Goal: Task Accomplishment & Management: Manage account settings

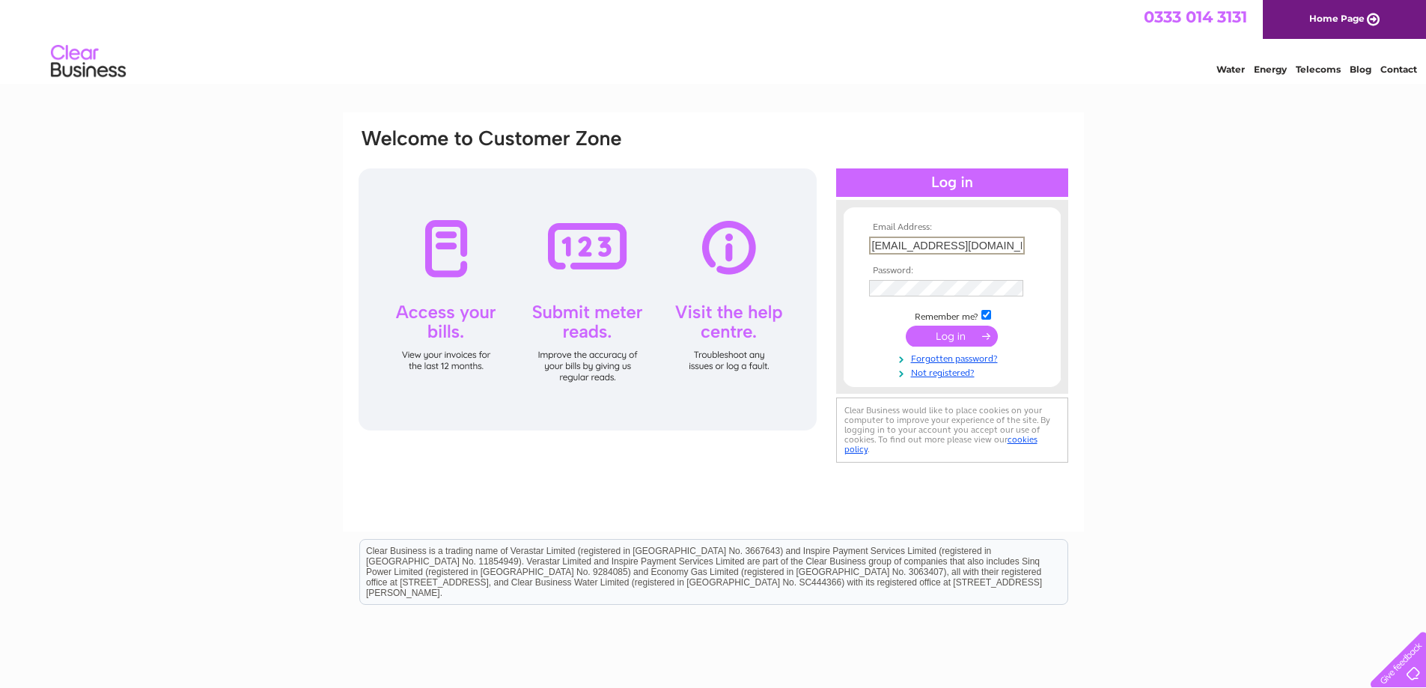
drag, startPoint x: 995, startPoint y: 241, endPoint x: 860, endPoint y: 254, distance: 135.3
click at [860, 254] on form "Email Address: highvennel@yahoo.com Password:" at bounding box center [952, 300] width 217 height 156
type input "corrinacostley@yahoo.co.uk"
click at [852, 302] on form "Email Address: corrinacostley@yahoo.co.uk Password:" at bounding box center [952, 300] width 217 height 156
click at [906, 326] on input "submit" at bounding box center [952, 336] width 92 height 21
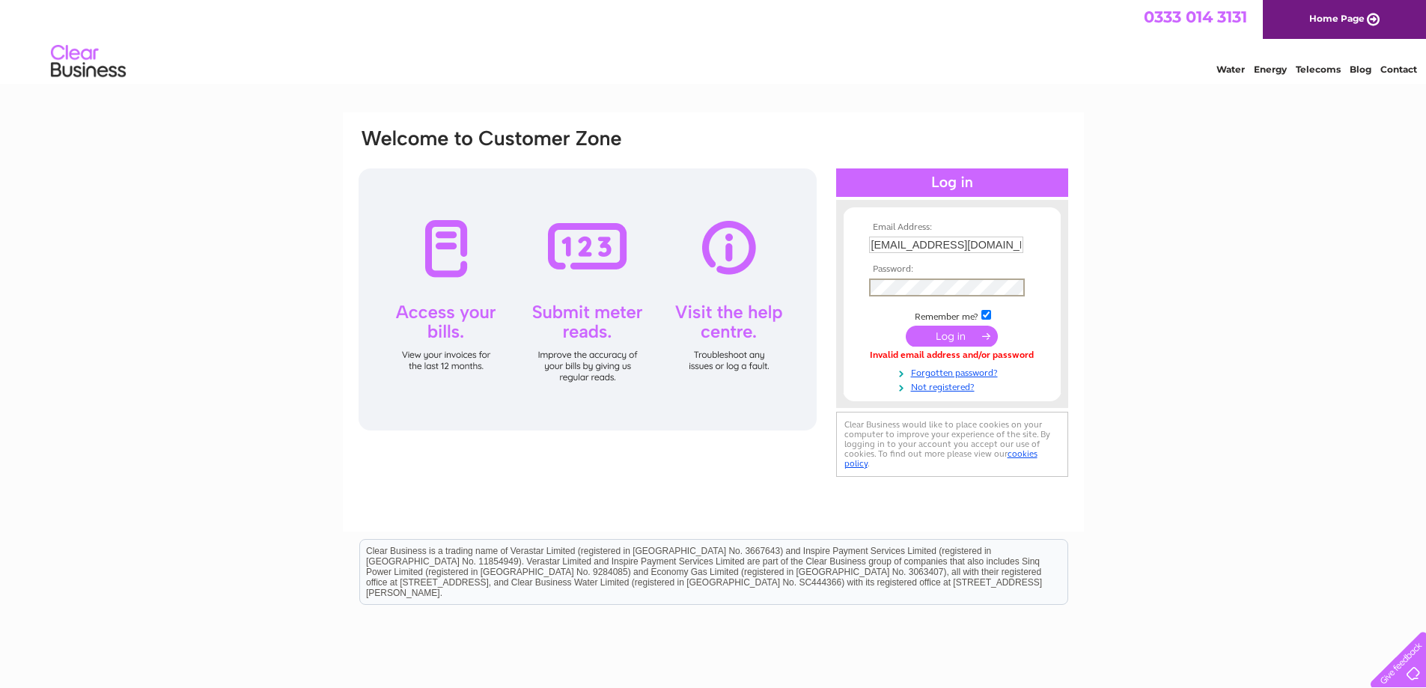
click at [861, 296] on form "Email Address: corrinacostley@yahoo.co.uk Password:" at bounding box center [952, 307] width 217 height 171
click at [906, 326] on input "submit" at bounding box center [952, 336] width 92 height 21
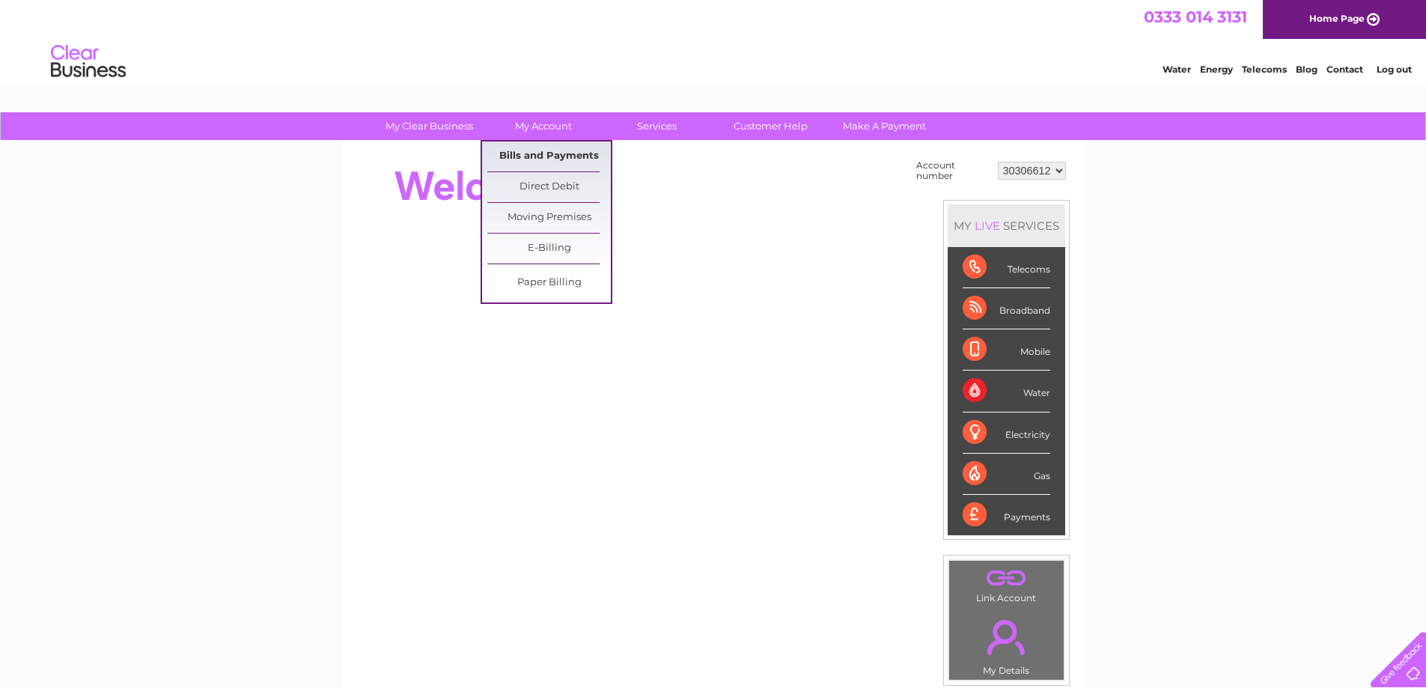
click at [561, 151] on link "Bills and Payments" at bounding box center [549, 156] width 124 height 30
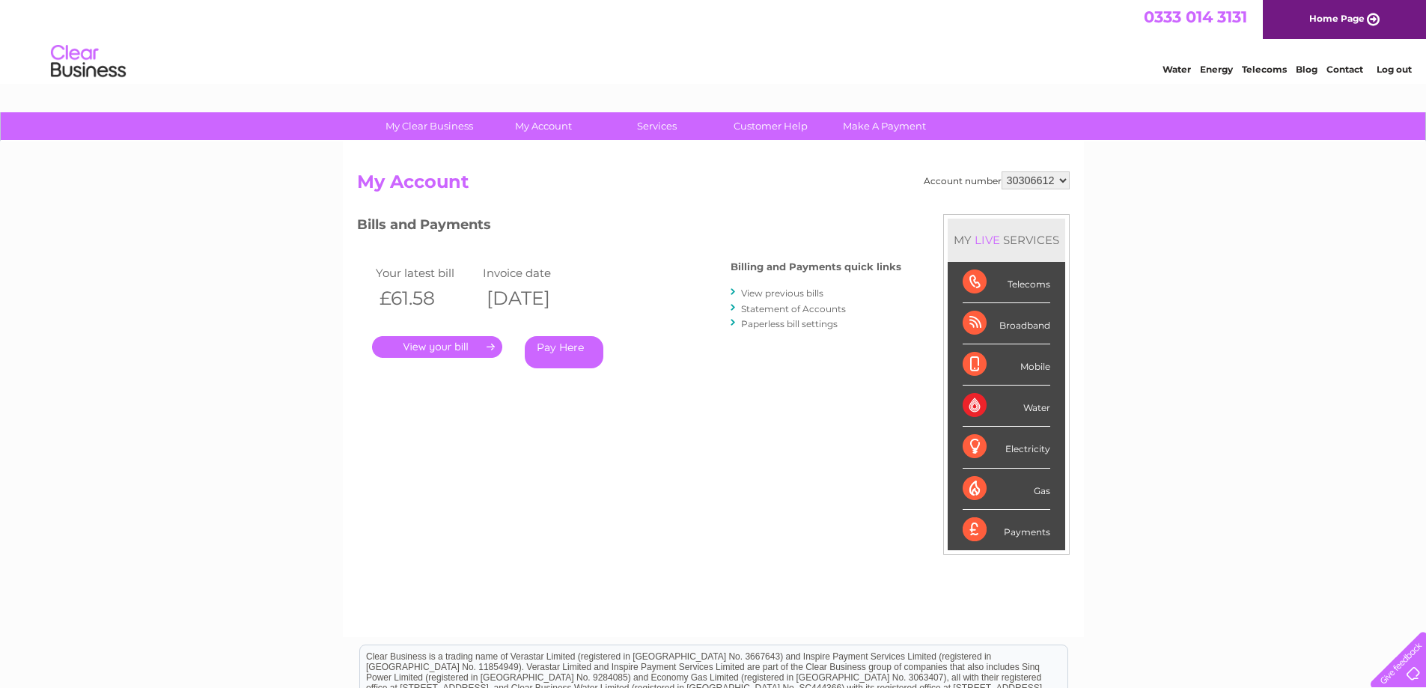
click at [465, 347] on link "." at bounding box center [437, 347] width 130 height 22
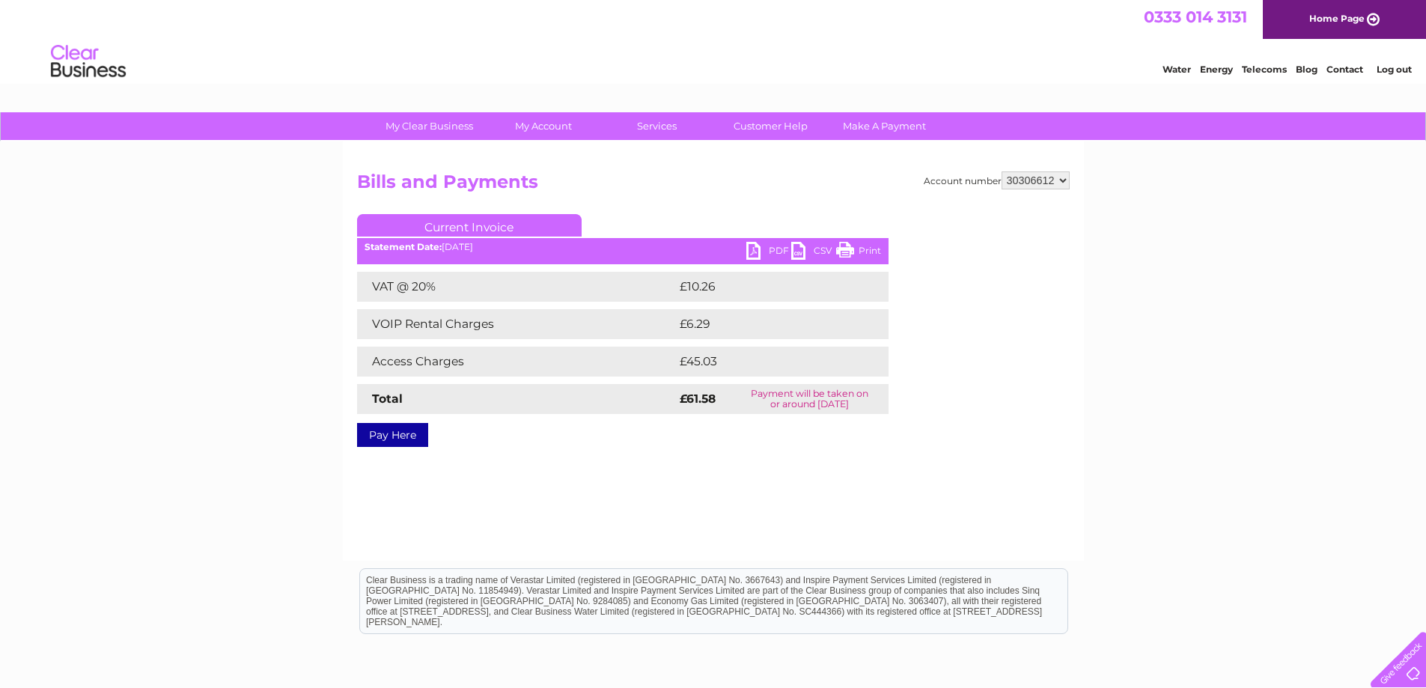
click at [758, 248] on link "PDF" at bounding box center [768, 253] width 45 height 22
